Goal: Check status: Check status

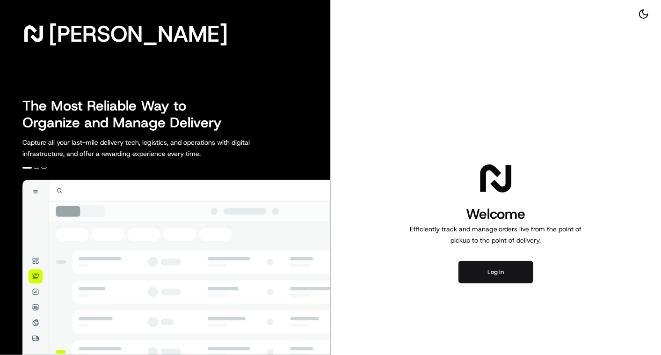
click at [485, 264] on button "Log in" at bounding box center [496, 272] width 75 height 22
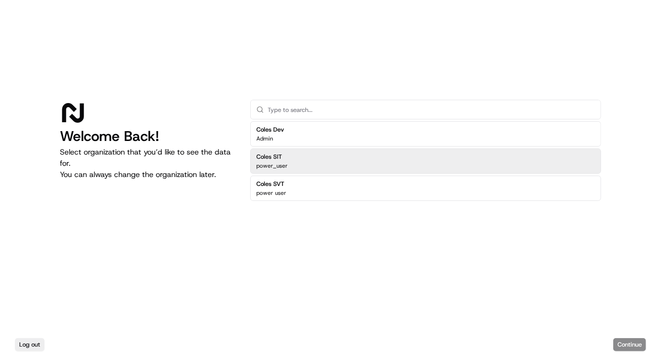
click at [295, 159] on div "Coles SIT power_user" at bounding box center [425, 160] width 351 height 25
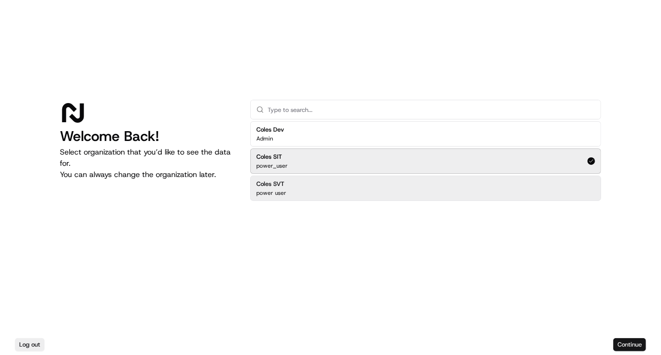
click at [628, 344] on button "Continue" at bounding box center [630, 344] width 33 height 13
